Goal: Task Accomplishment & Management: Use online tool/utility

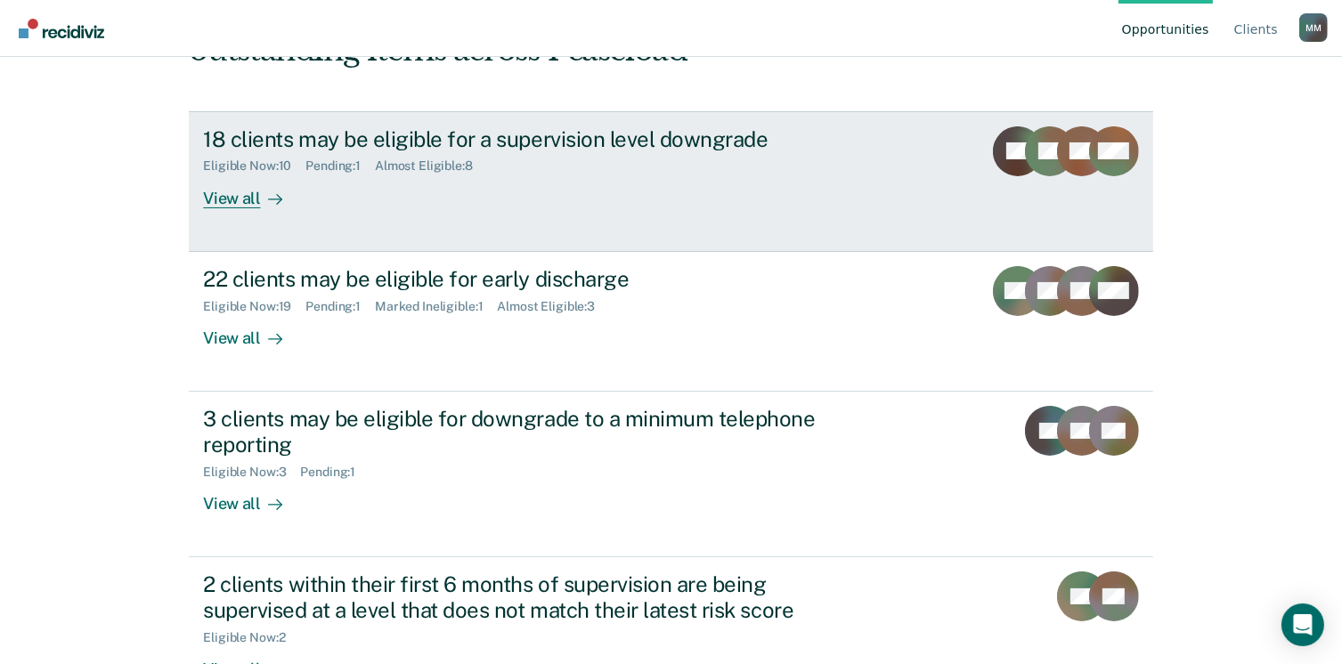
scroll to position [213, 0]
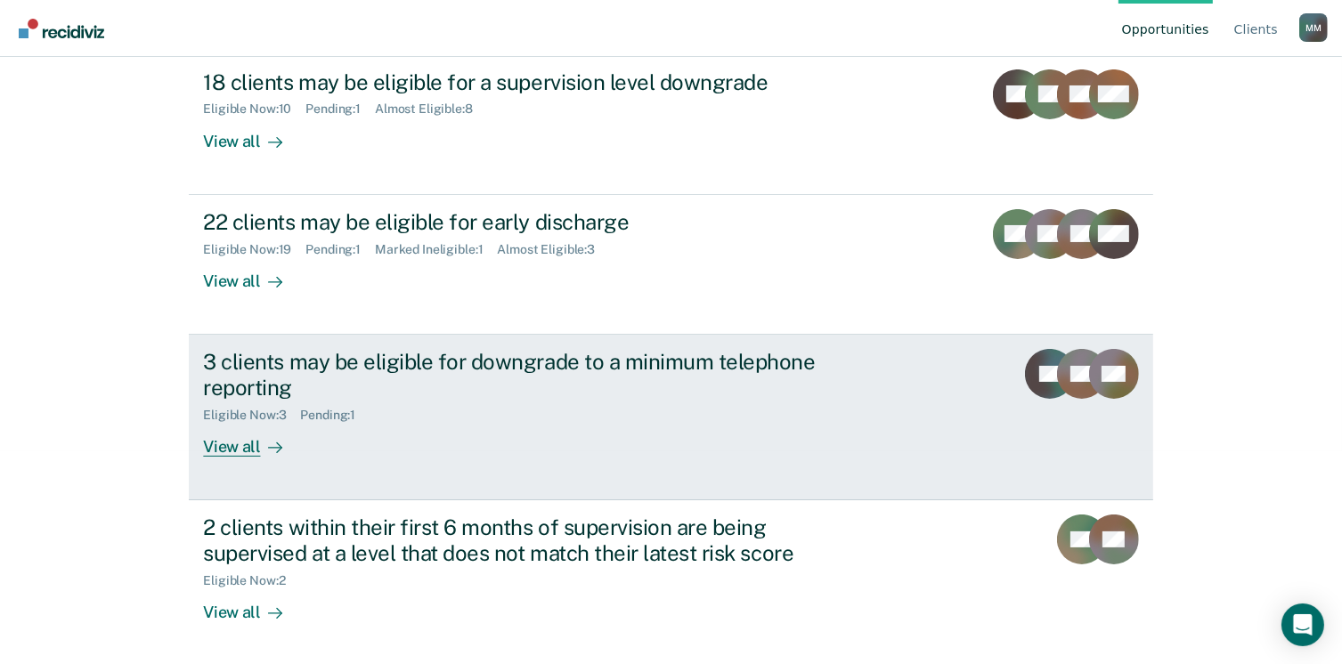
click at [226, 456] on link "3 clients may be eligible for downgrade to a minimum telephone reporting Eligib…" at bounding box center [671, 418] width 964 height 166
